Goal: Book appointment/travel/reservation

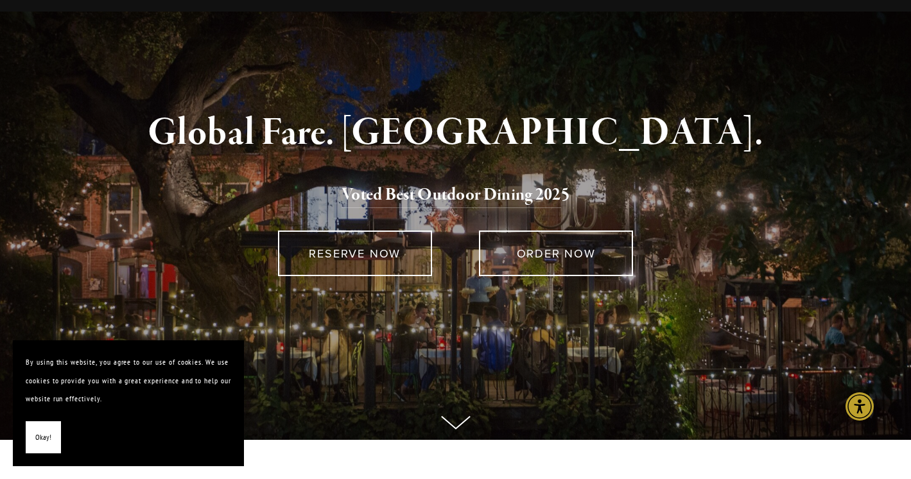
scroll to position [73, 0]
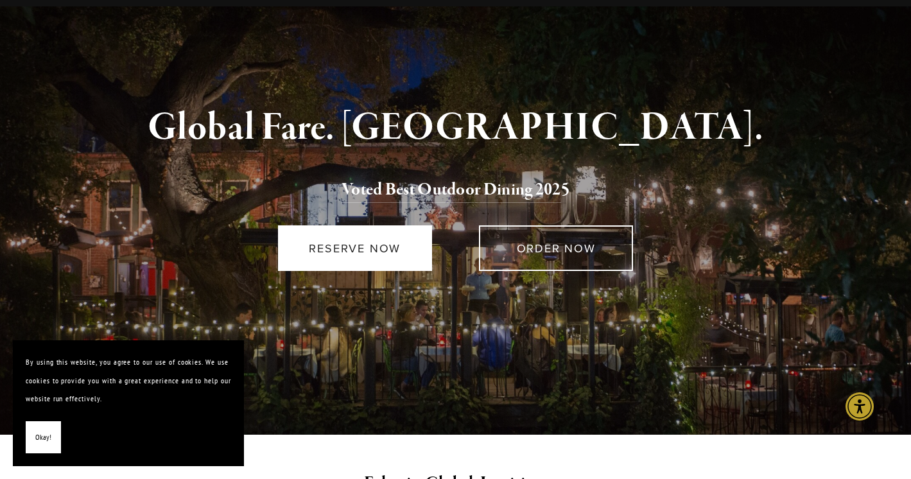
click at [399, 257] on link "RESERVE NOW" at bounding box center [355, 248] width 154 height 46
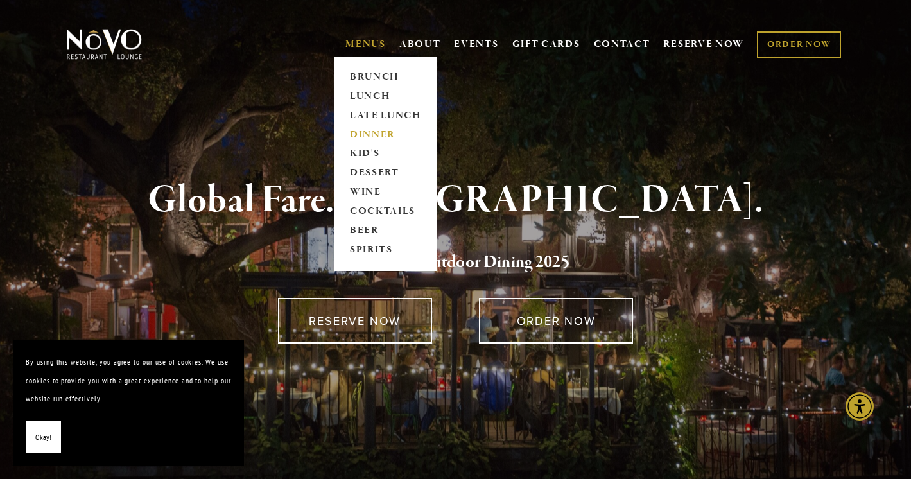
click at [372, 131] on link "DINNER" at bounding box center [385, 134] width 80 height 19
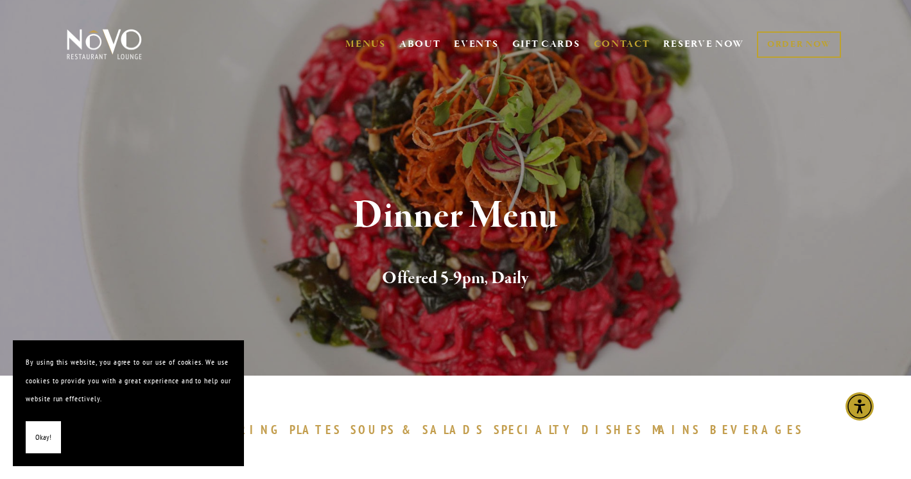
click at [617, 38] on link "CONTACT" at bounding box center [622, 44] width 56 height 24
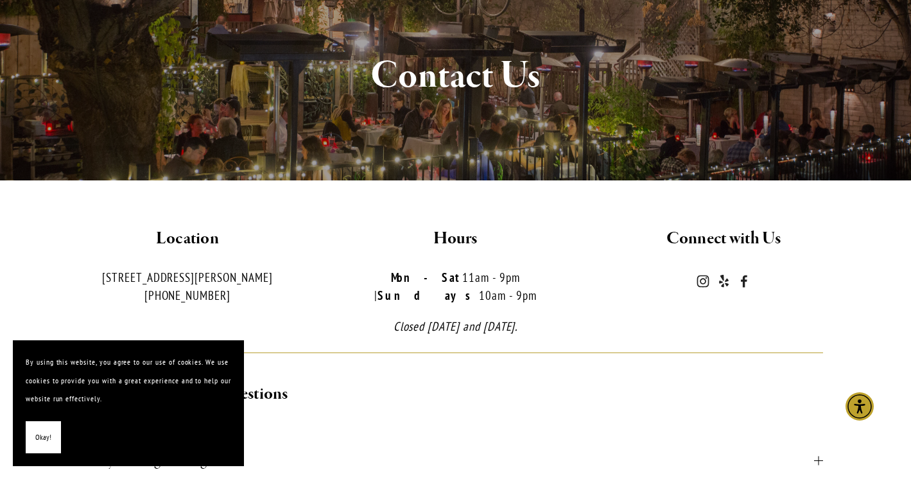
scroll to position [141, 0]
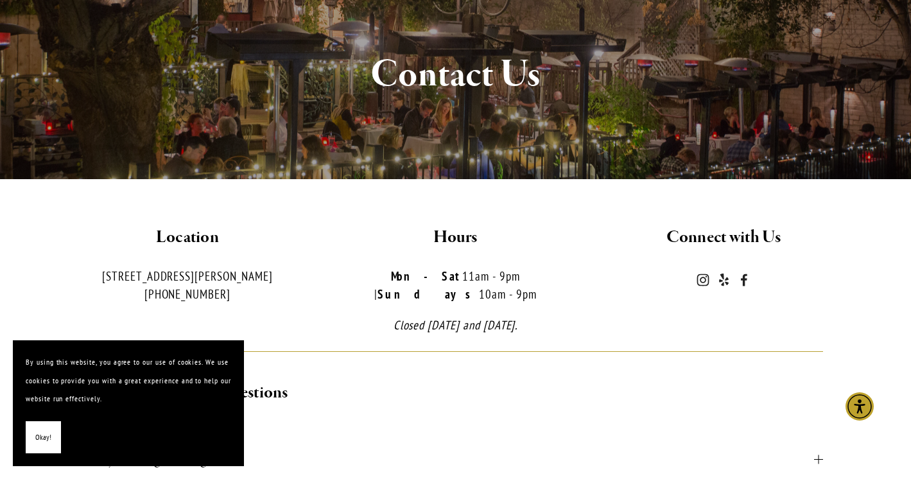
click at [42, 437] on span "Okay!" at bounding box center [43, 437] width 16 height 19
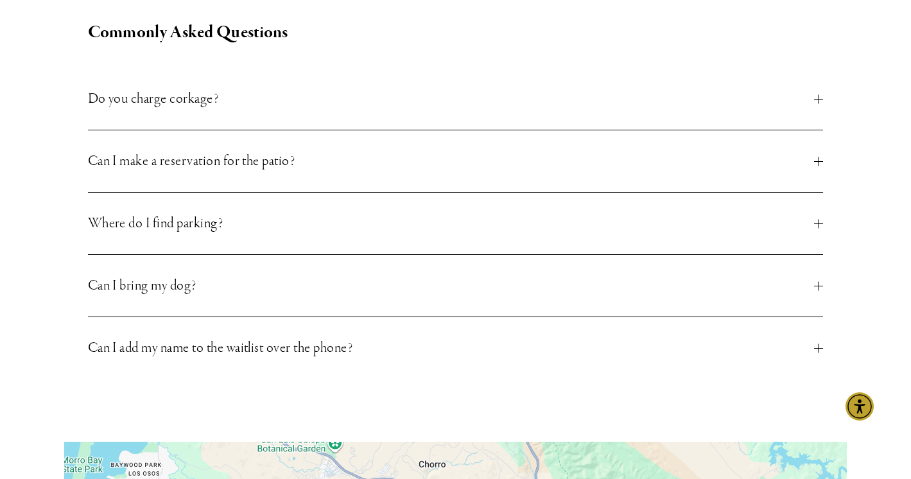
scroll to position [508, 0]
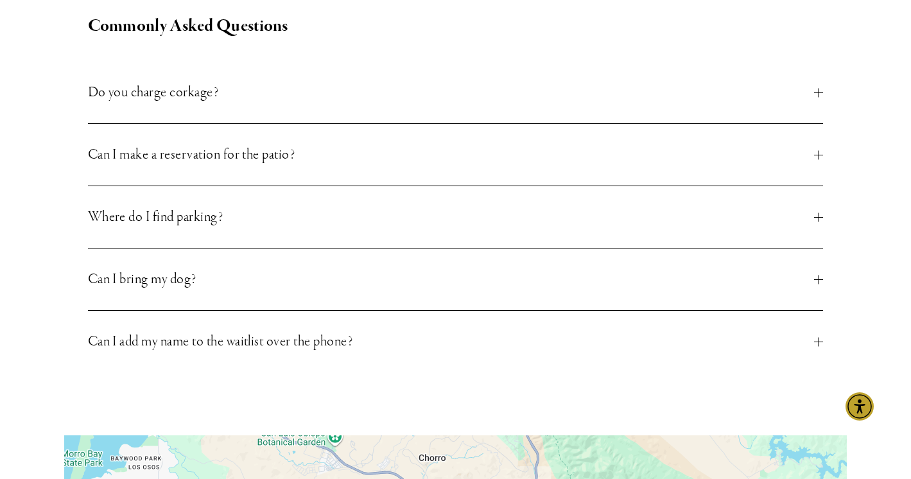
click at [286, 143] on span "Can I make a reservation for the patio?" at bounding box center [451, 154] width 726 height 23
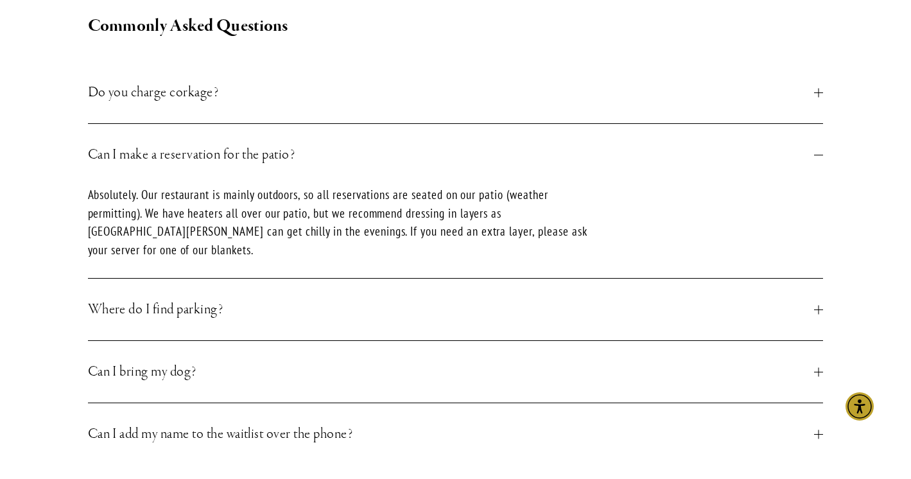
click at [270, 143] on span "Can I make a reservation for the patio?" at bounding box center [451, 154] width 726 height 23
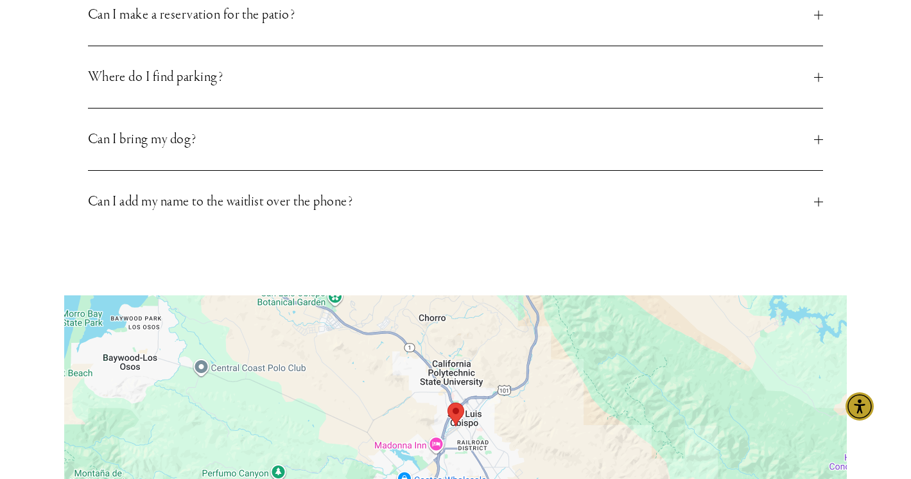
scroll to position [648, 0]
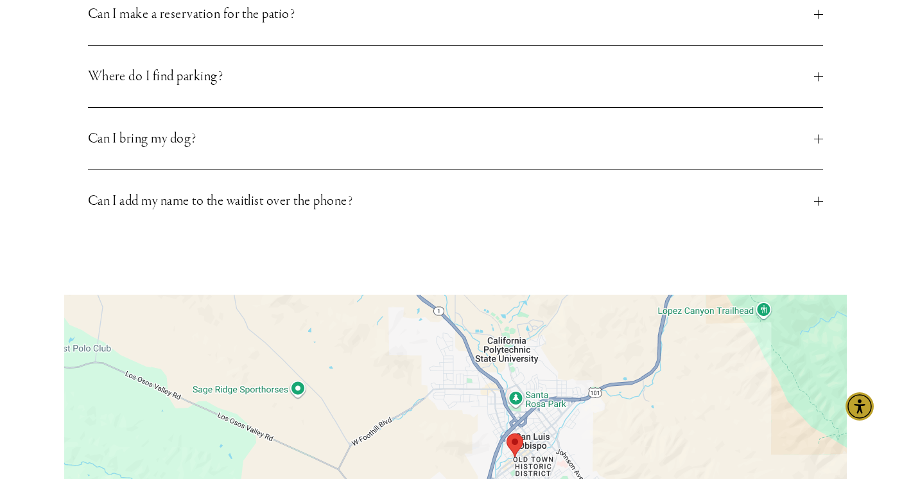
click at [528, 217] on div "Do you charge corkage? Yes. Our corkage policy is a fee of $20 per the first fi…" at bounding box center [455, 76] width 757 height 332
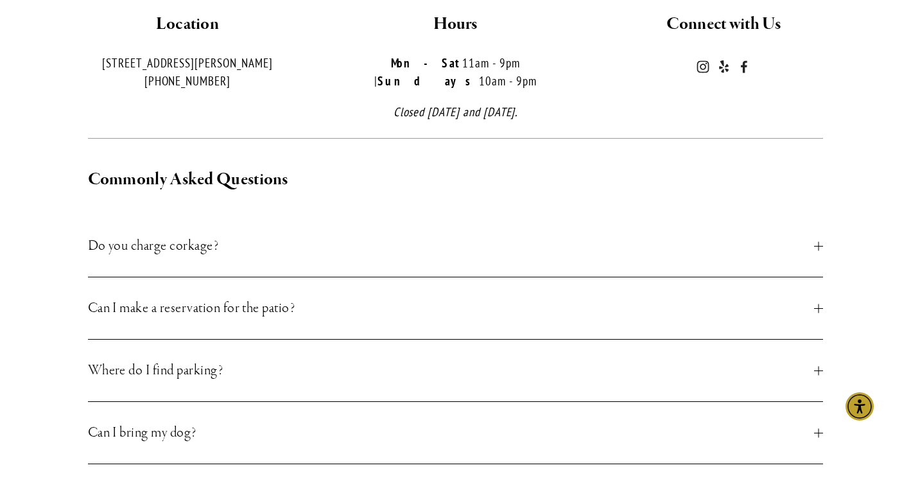
scroll to position [355, 0]
